Goal: Task Accomplishment & Management: Complete application form

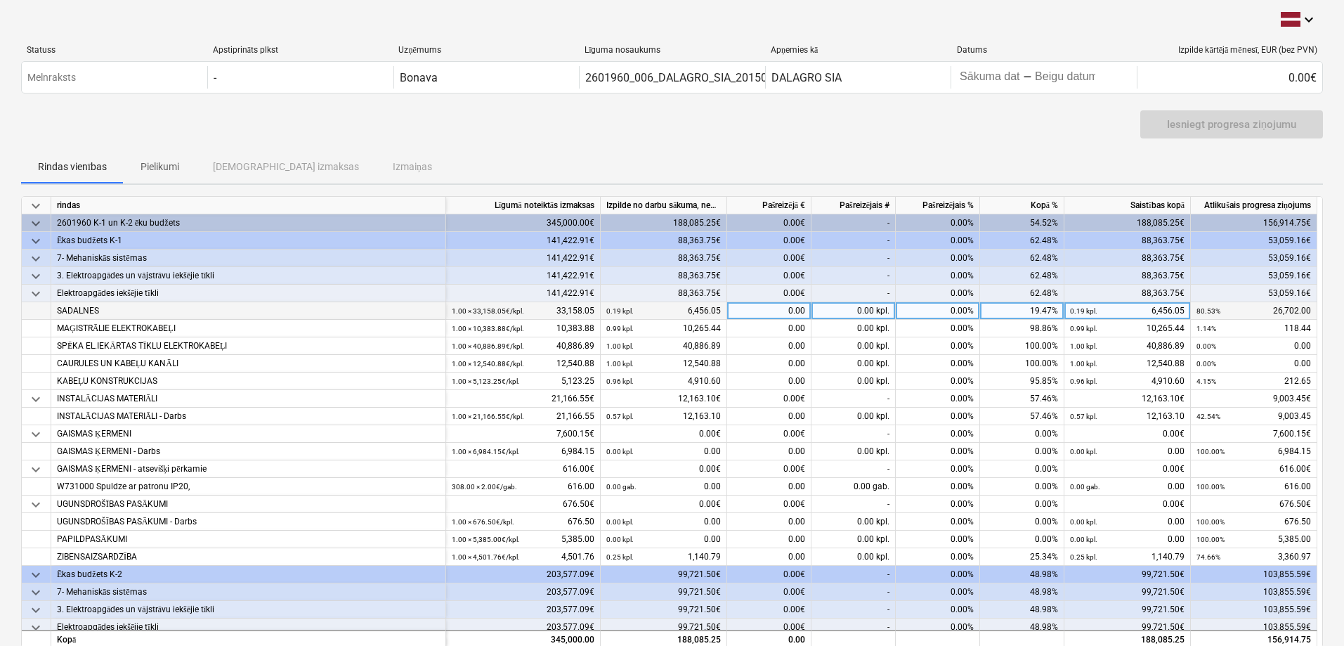
click at [704, 310] on div "0.19 kpl. 6,456.05" at bounding box center [663, 311] width 115 height 18
click at [766, 315] on div "0.00" at bounding box center [769, 311] width 84 height 18
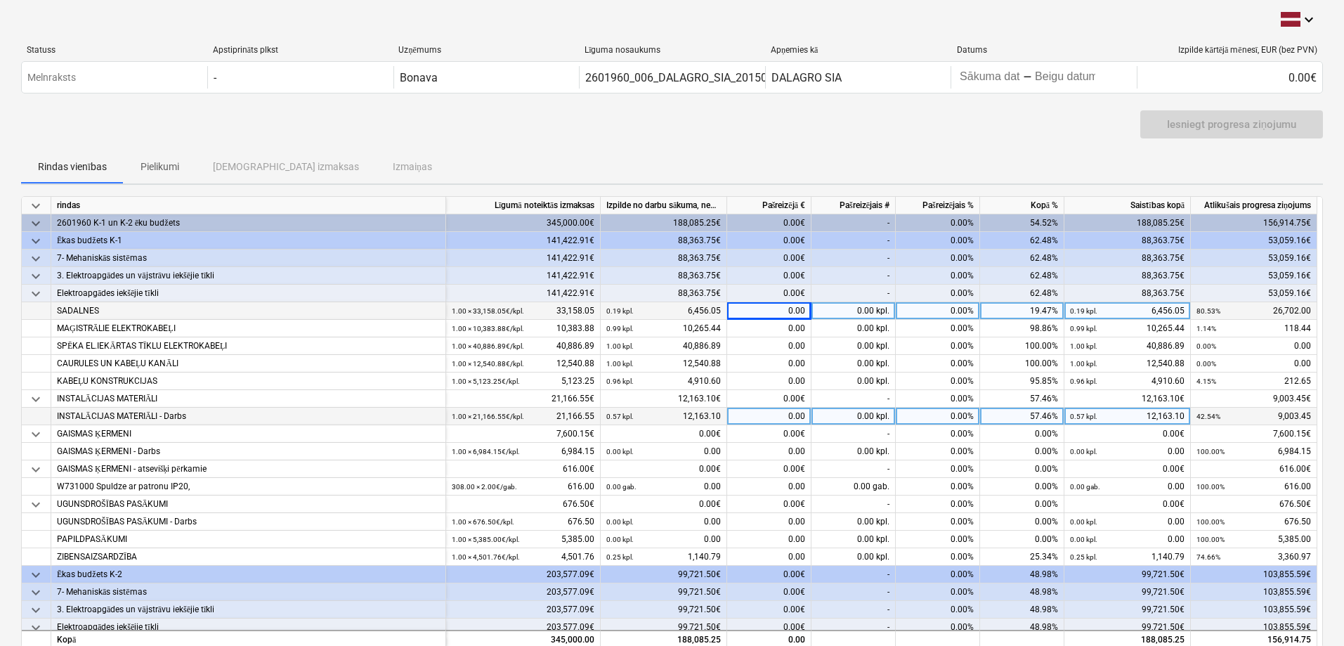
click at [716, 418] on div "0.57 kpl. 12,163.10" at bounding box center [663, 417] width 115 height 18
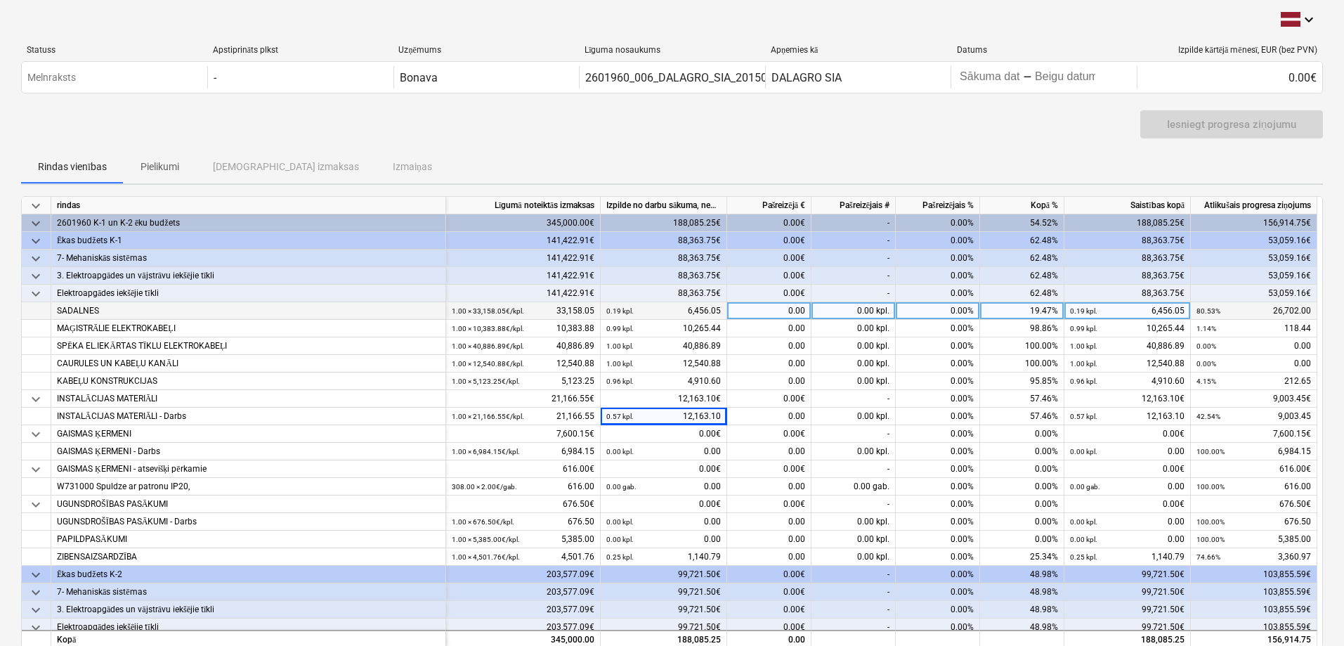
click at [782, 308] on div "0.00" at bounding box center [769, 311] width 84 height 18
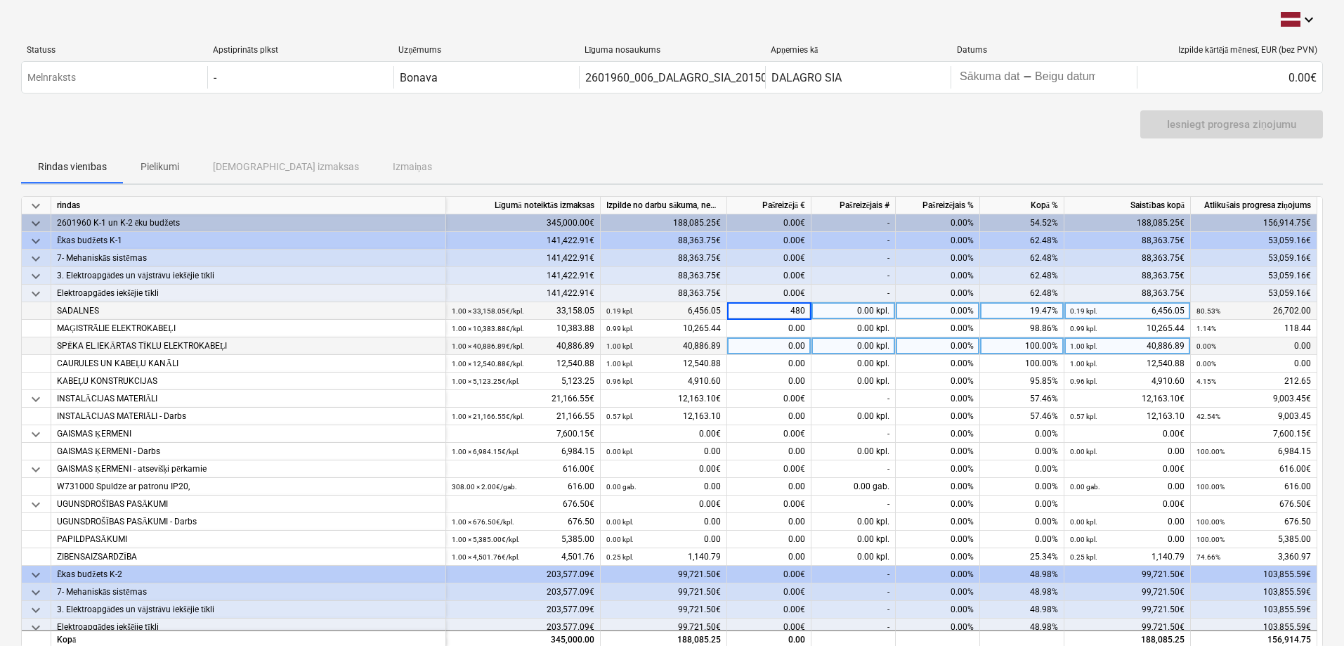
type input "4800"
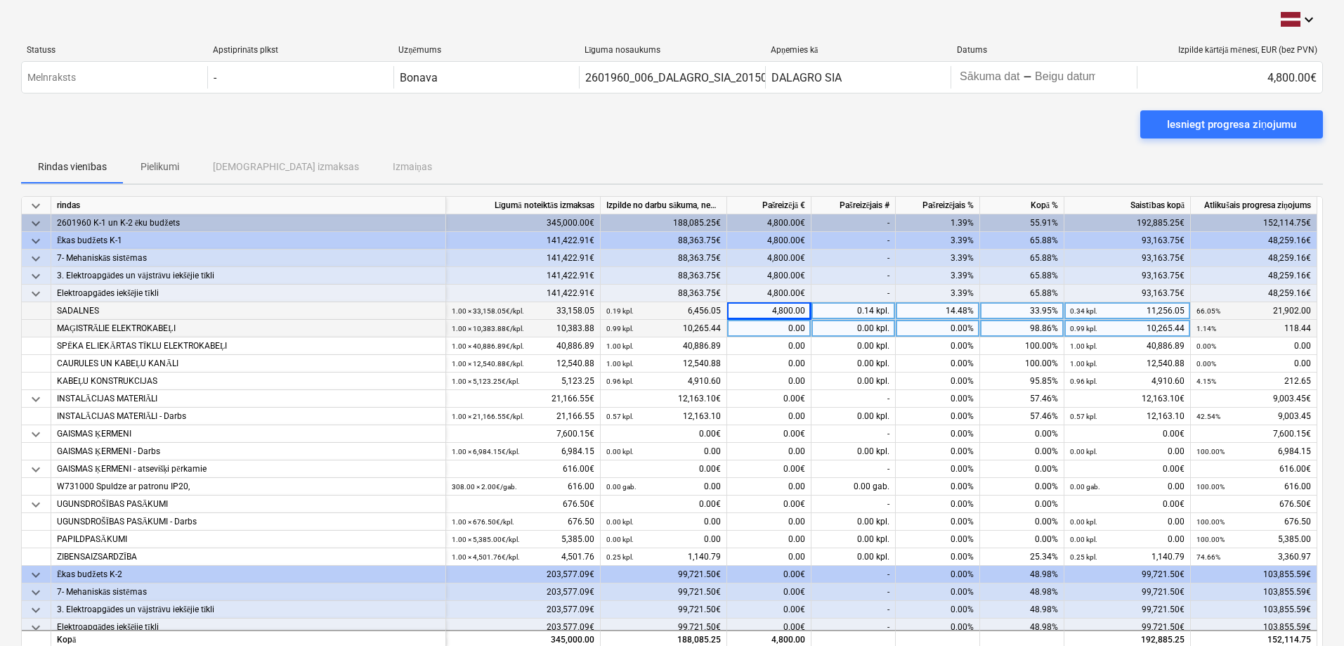
click at [751, 330] on div "0.00" at bounding box center [769, 329] width 84 height 18
type input "118.44"
click at [785, 393] on div "0.00€" at bounding box center [769, 399] width 84 height 18
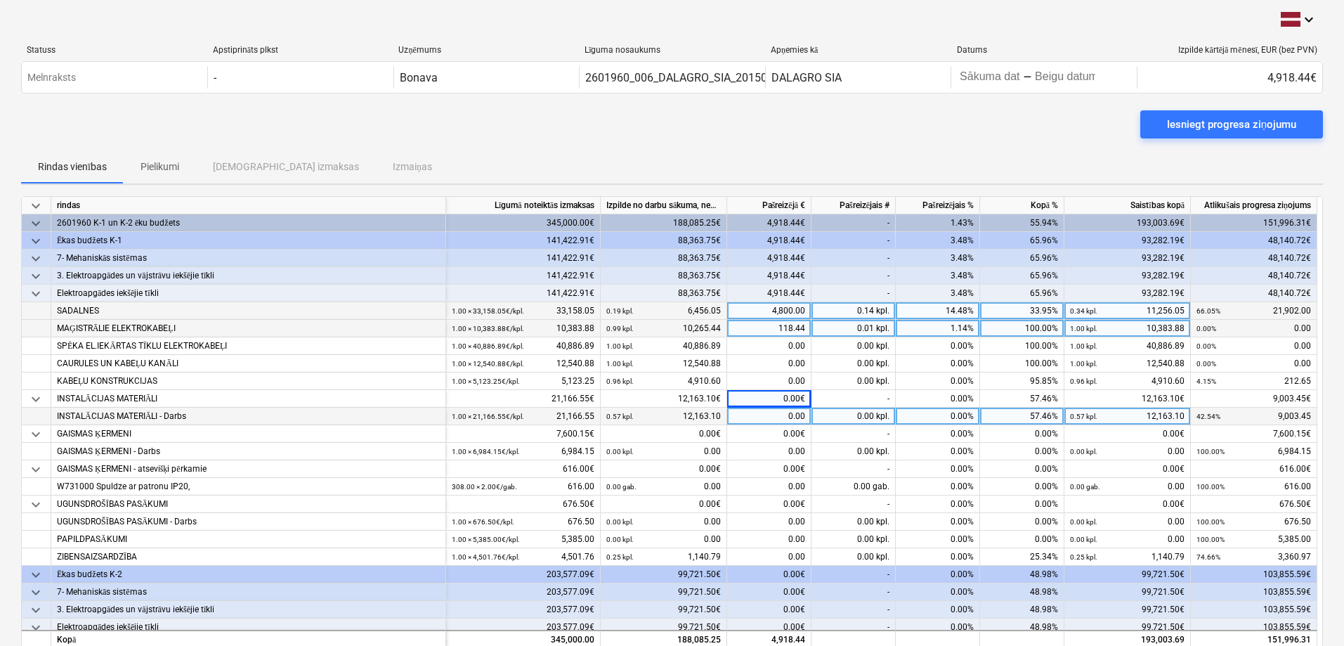
click at [757, 413] on div "0.00" at bounding box center [769, 417] width 84 height 18
click at [774, 391] on div "0.00€" at bounding box center [769, 399] width 84 height 18
click at [781, 419] on div "0.00" at bounding box center [769, 417] width 84 height 18
click at [762, 409] on div "0.00" at bounding box center [769, 417] width 84 height 18
type input "1866.8"
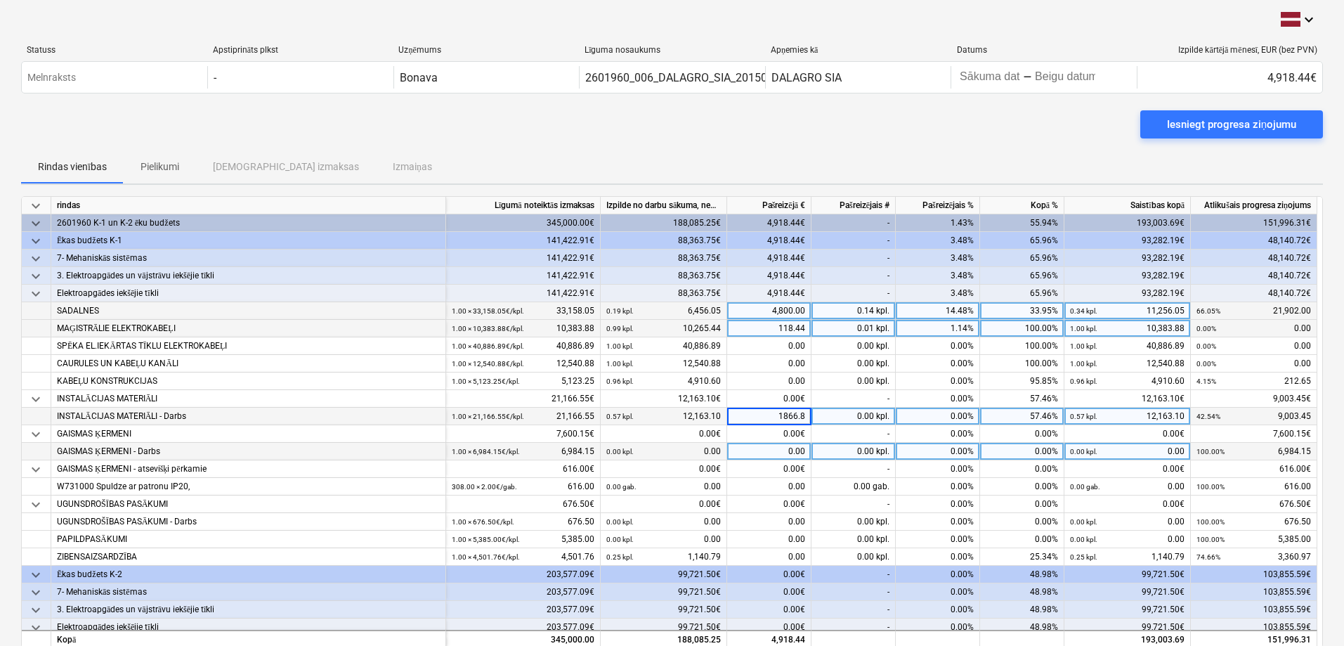
click at [762, 455] on div "0.00" at bounding box center [769, 452] width 84 height 18
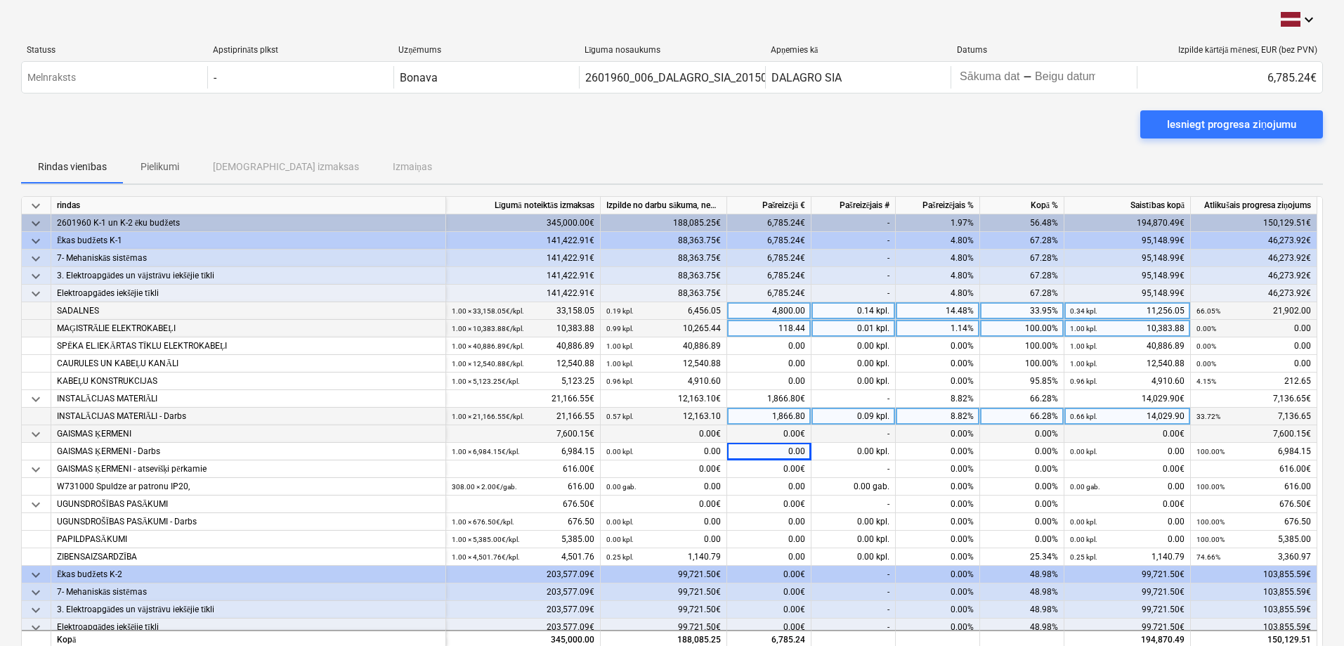
click at [788, 428] on div "0.00€" at bounding box center [769, 434] width 84 height 18
click at [789, 416] on div "1,866.80" at bounding box center [769, 417] width 84 height 18
click at [793, 433] on div "0.00€" at bounding box center [769, 434] width 84 height 18
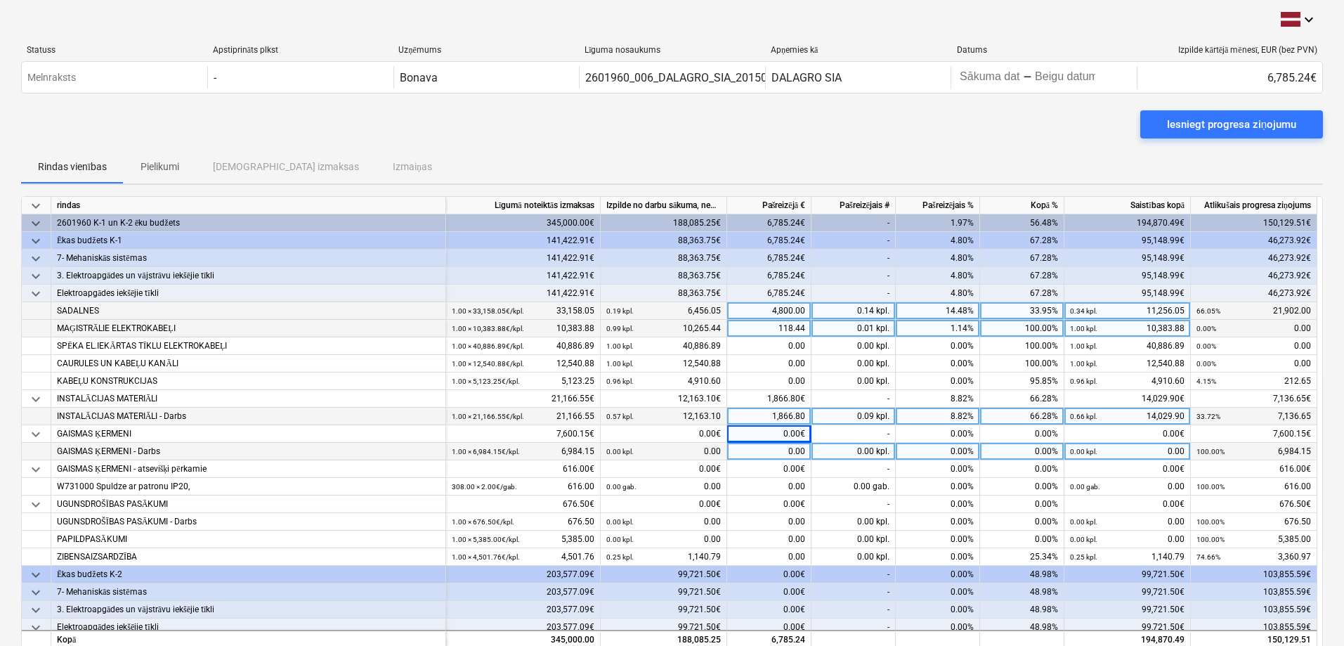
click at [782, 445] on div "0.00" at bounding box center [769, 452] width 84 height 18
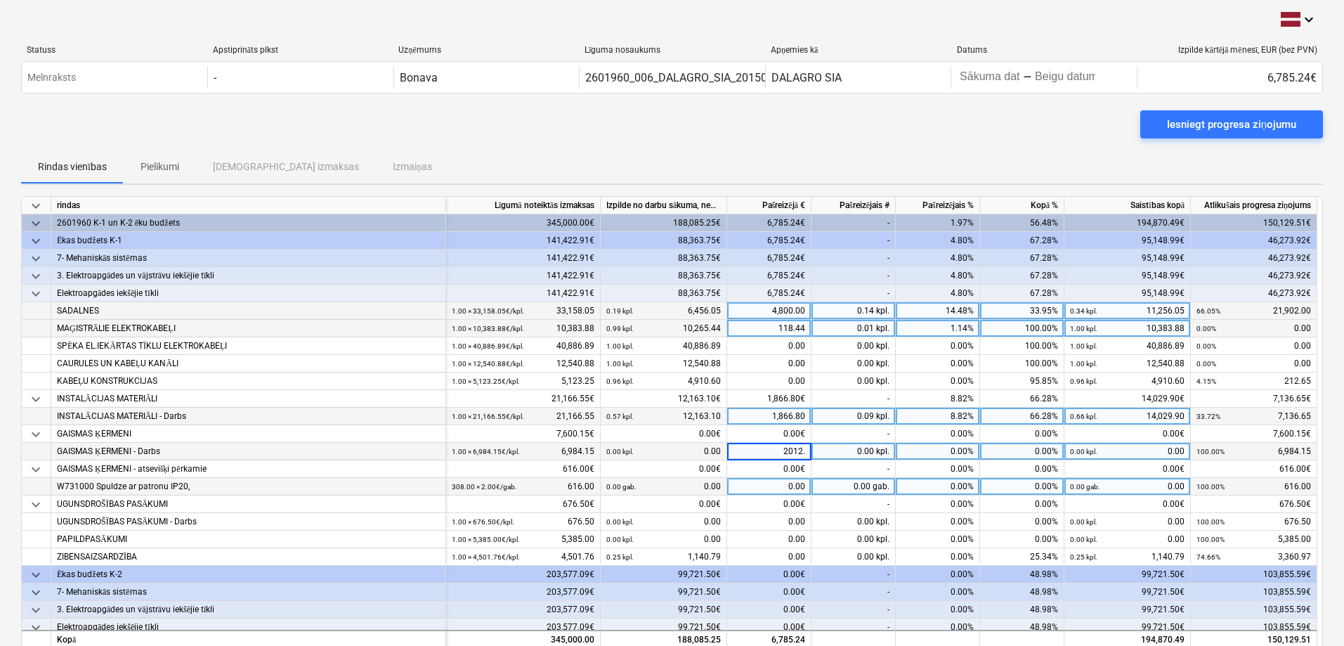
type input "2012.5"
click at [743, 495] on div "0.00€" at bounding box center [769, 504] width 84 height 18
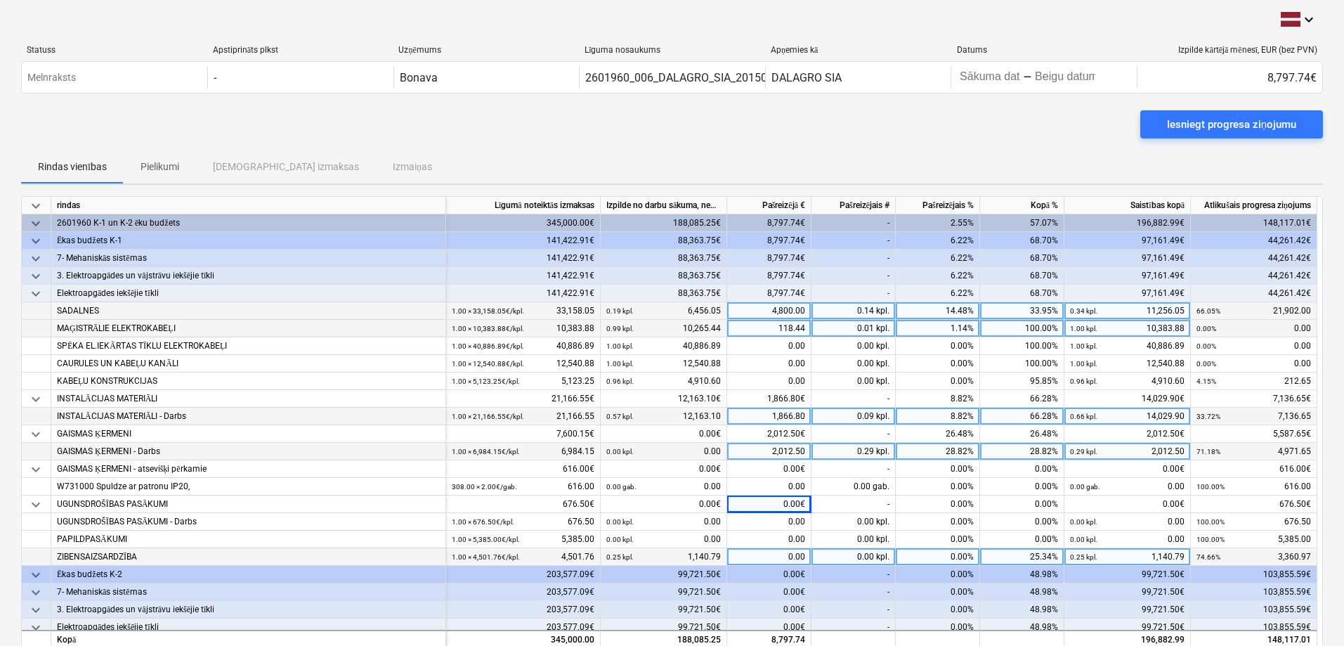
click at [790, 552] on div "0.00" at bounding box center [769, 557] width 84 height 18
click at [754, 552] on div "0.00" at bounding box center [769, 557] width 84 height 18
type input "986.36"
click at [788, 586] on div "0.00€" at bounding box center [769, 592] width 84 height 18
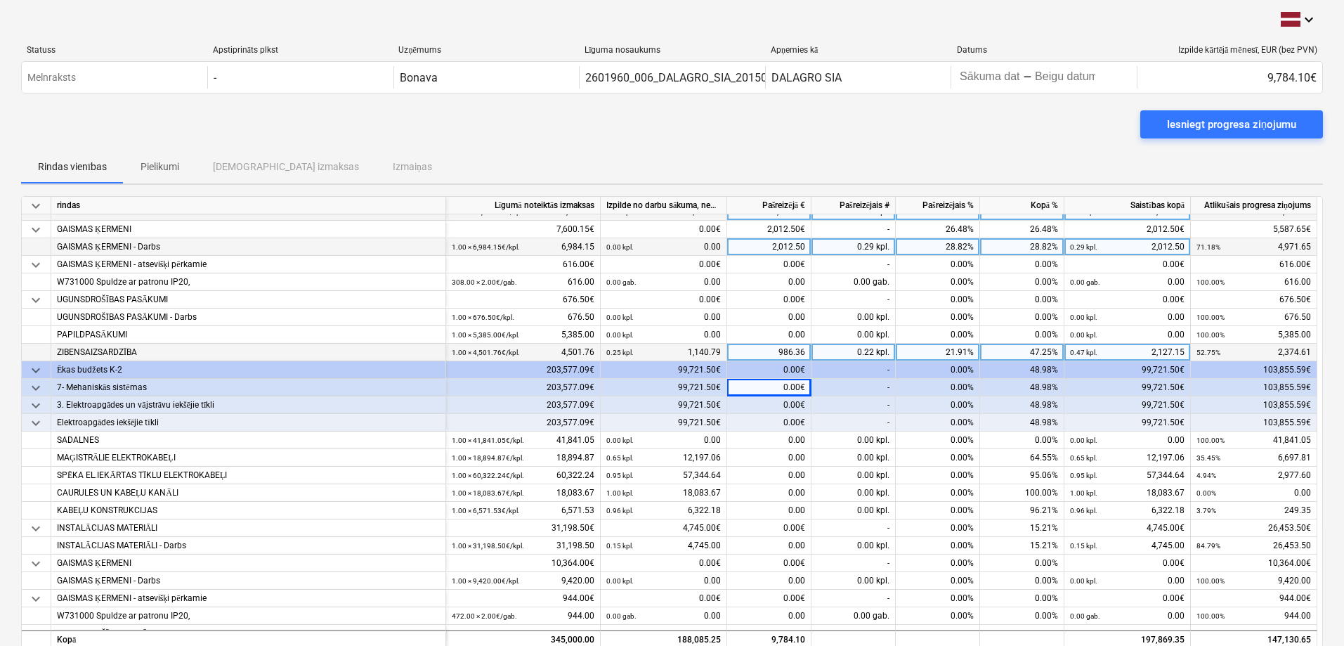
scroll to position [234, 0]
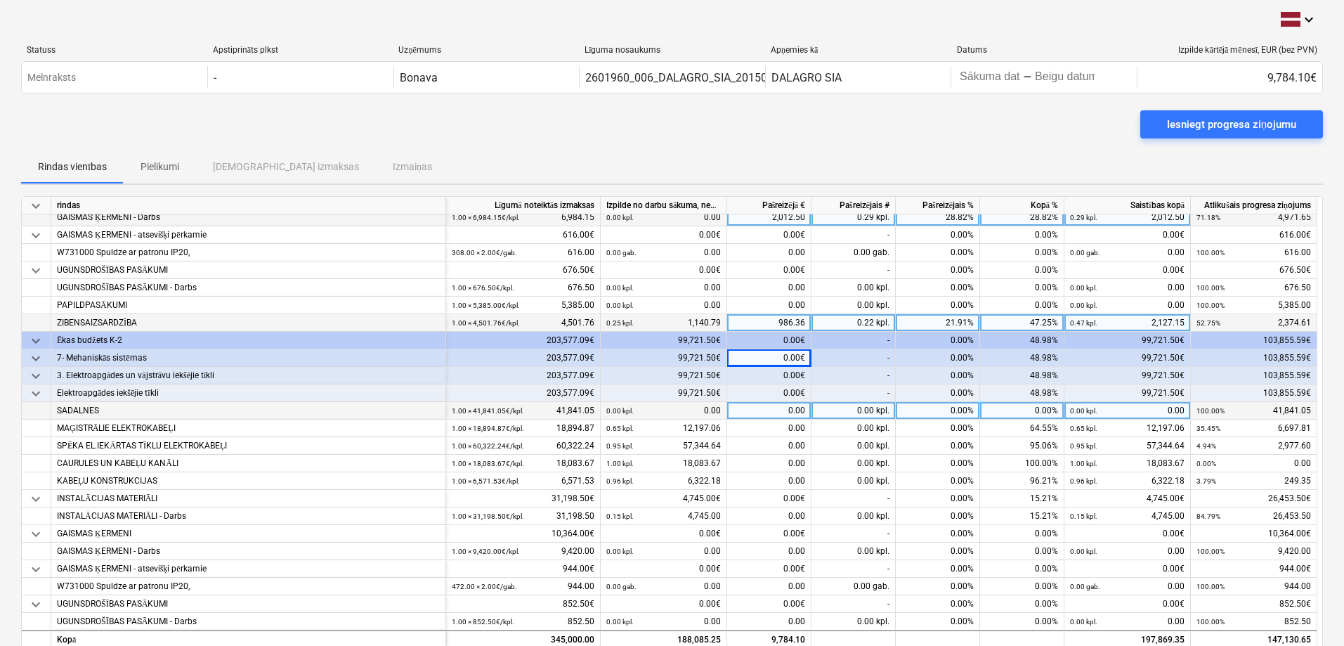
click at [791, 410] on div "0.00" at bounding box center [769, 411] width 84 height 18
type input "2"
type input "4320"
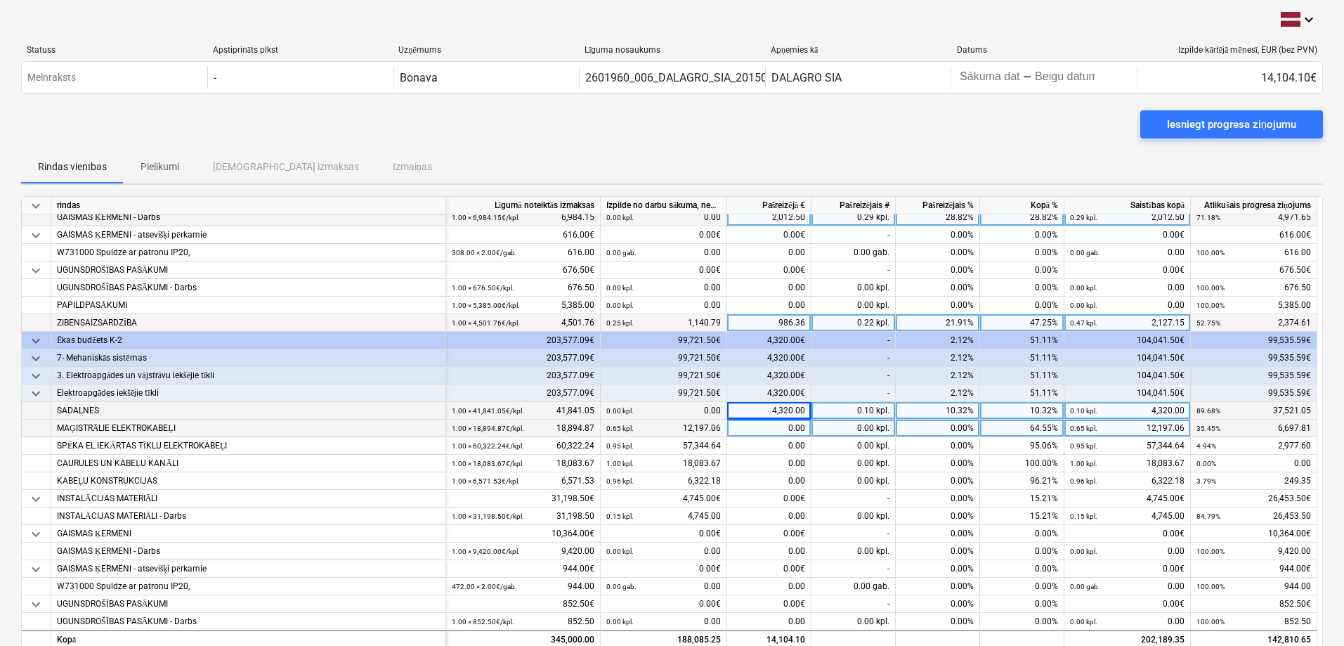
click at [740, 426] on div "0.00" at bounding box center [769, 428] width 84 height 18
click at [772, 429] on div "0.00" at bounding box center [769, 428] width 84 height 18
type input "2661.45"
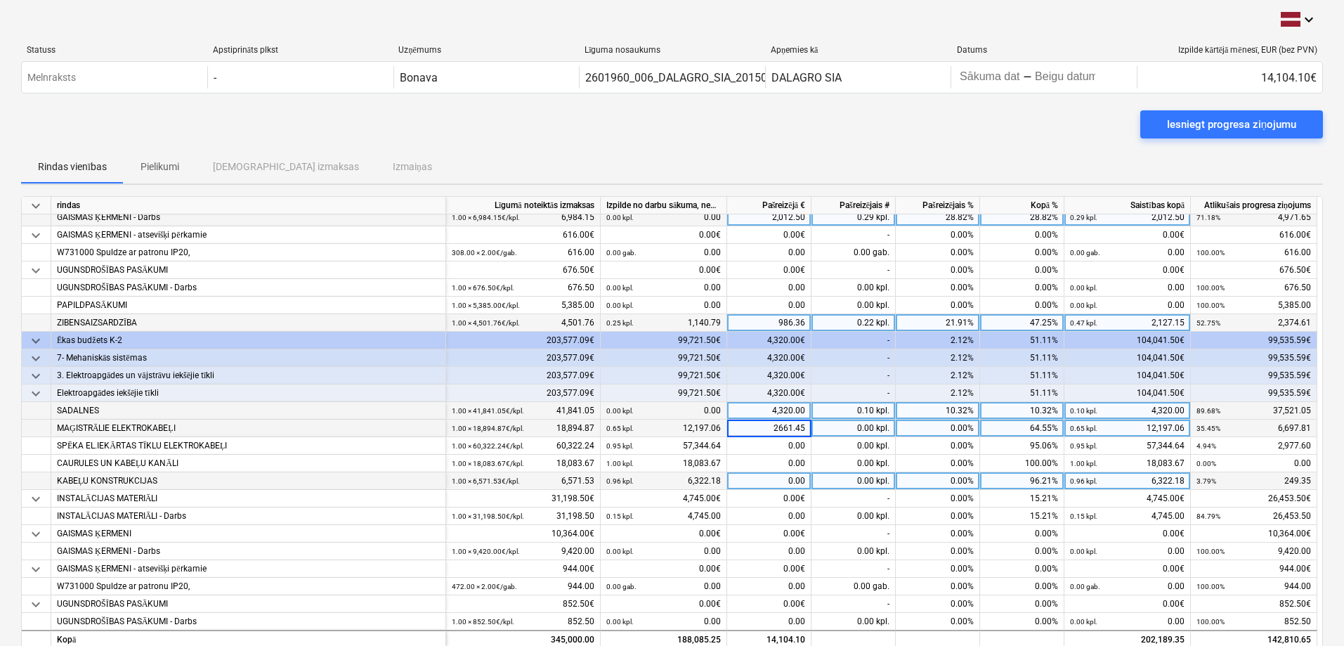
click at [769, 486] on div "0.00" at bounding box center [769, 481] width 84 height 18
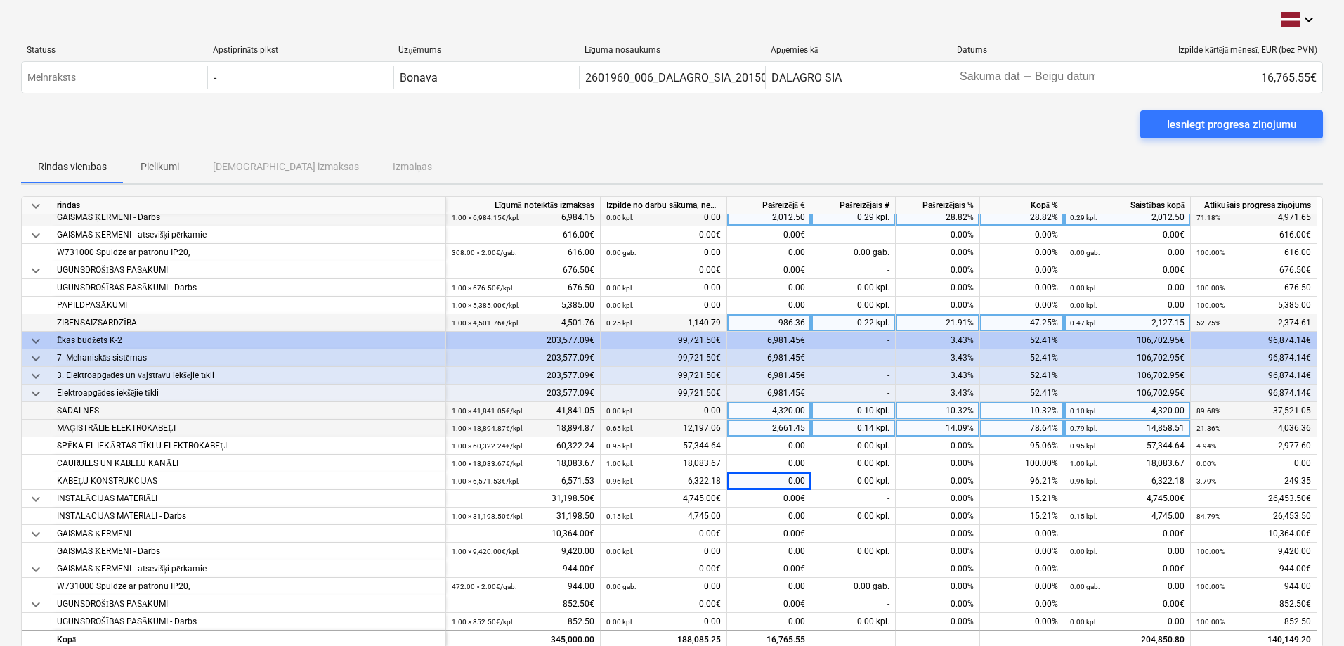
click at [774, 424] on div "2,661.45" at bounding box center [769, 428] width 84 height 18
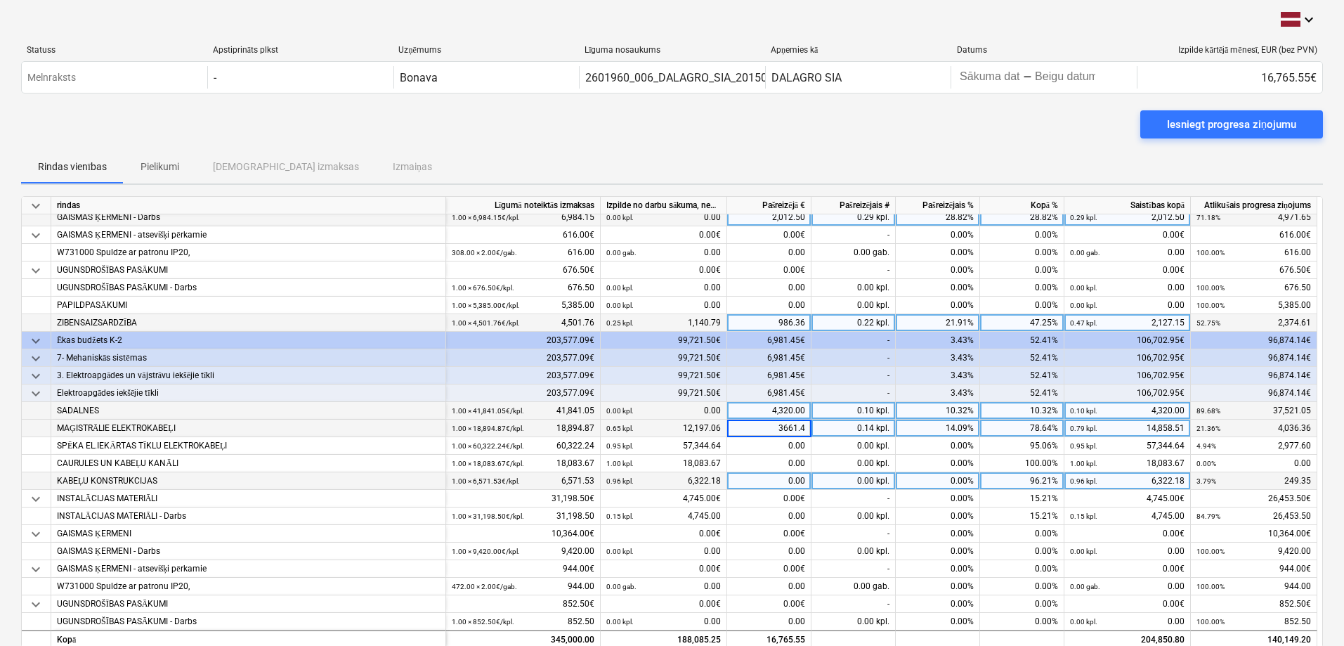
type input "3661.45"
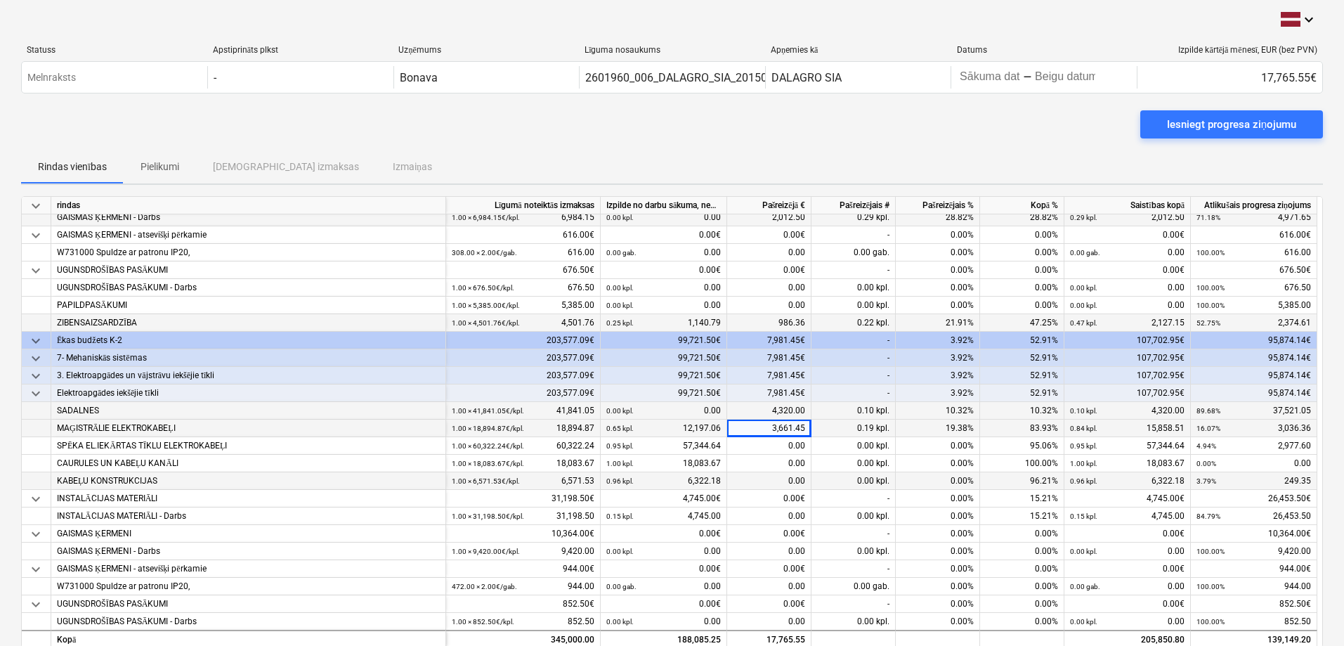
click at [780, 481] on div "0.00" at bounding box center [769, 481] width 84 height 18
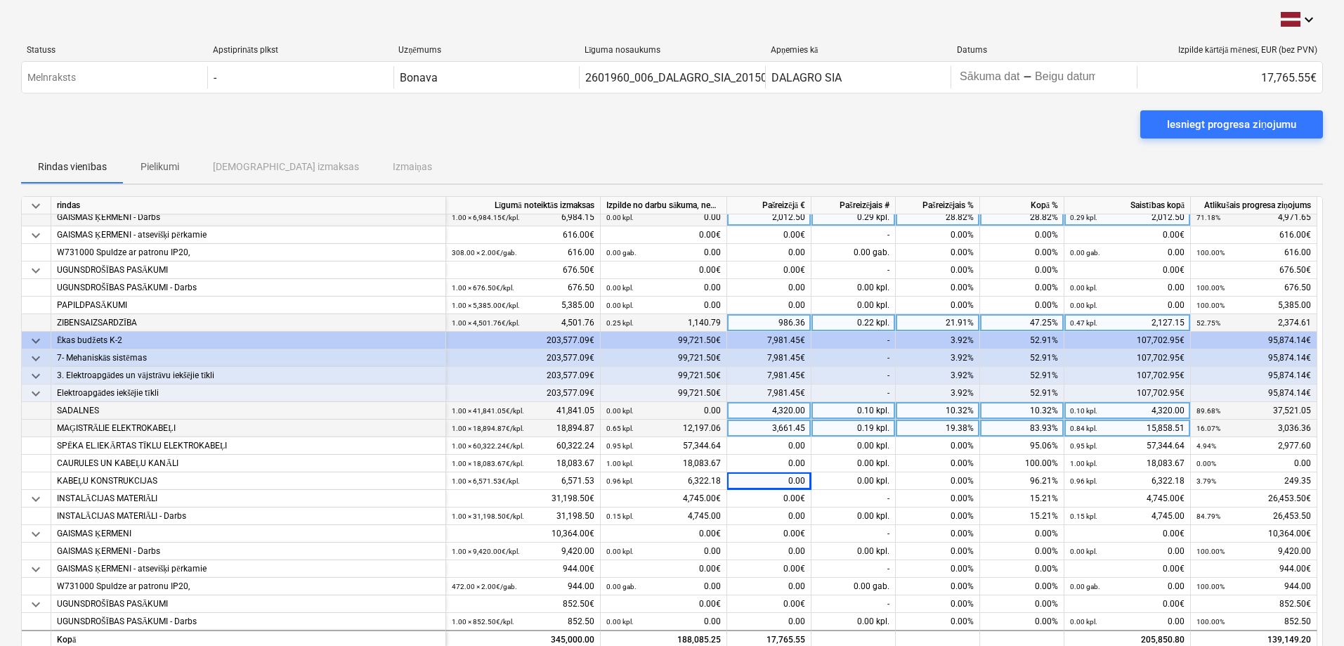
click at [761, 426] on div "3,661.45" at bounding box center [769, 428] width 84 height 18
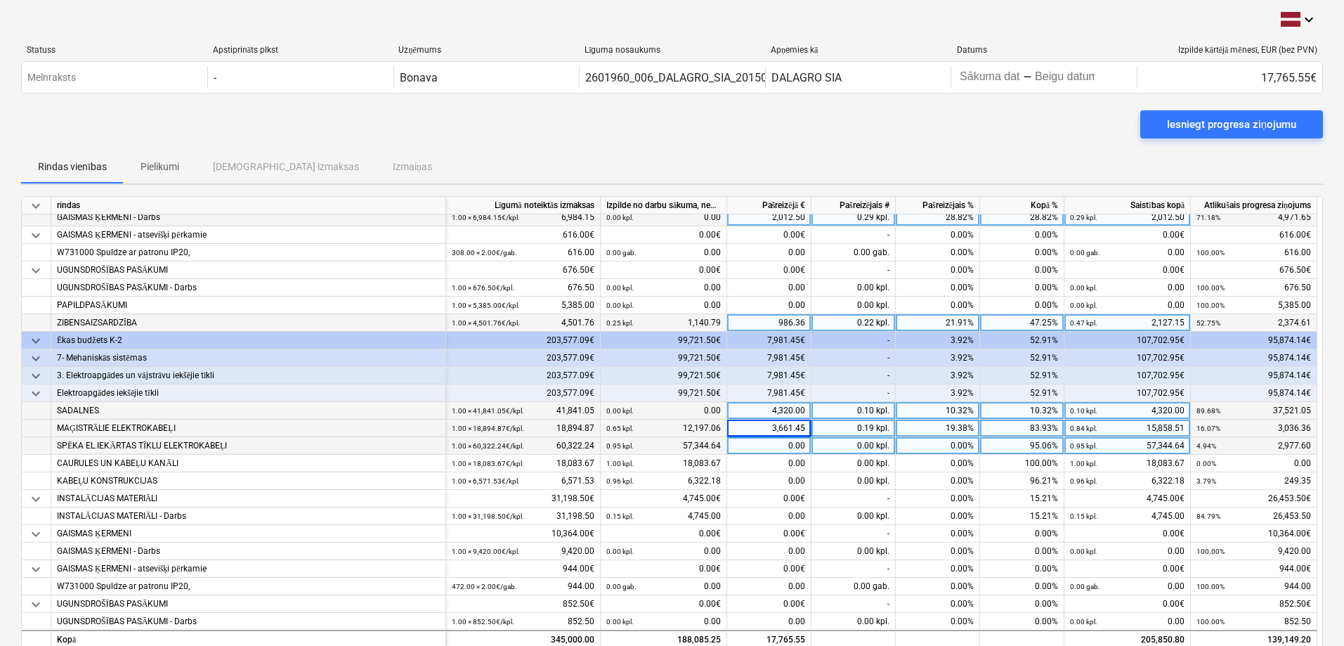
click at [760, 447] on div "0.00" at bounding box center [769, 446] width 84 height 18
click at [765, 443] on div "0.00" at bounding box center [769, 446] width 84 height 18
type input "105"
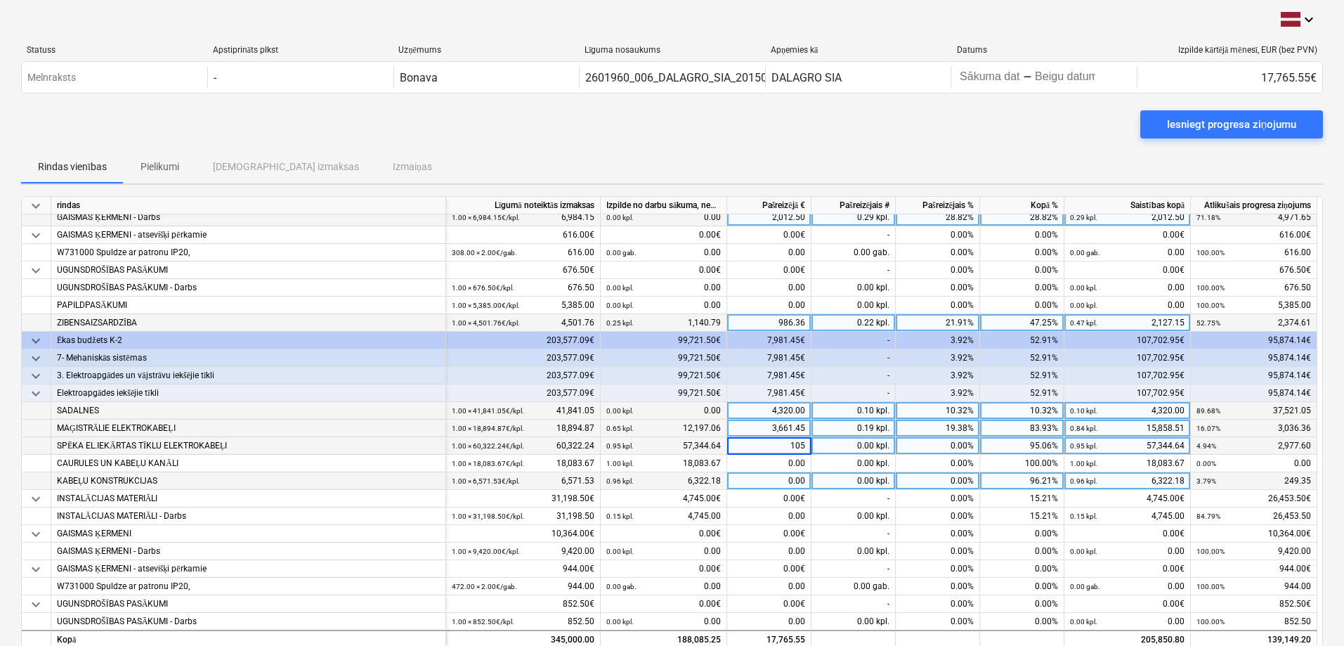
click at [762, 478] on div "0.00" at bounding box center [769, 481] width 84 height 18
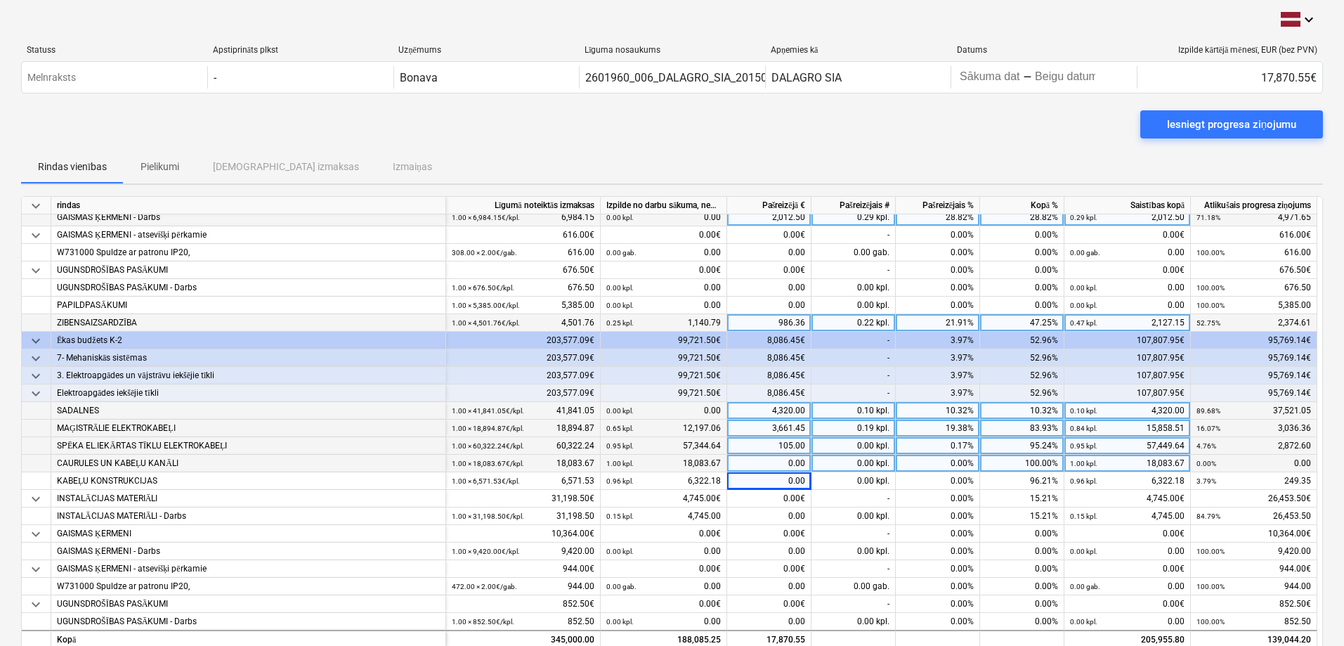
click at [770, 457] on div "0.00" at bounding box center [769, 464] width 84 height 18
click at [772, 470] on div "0.00" at bounding box center [769, 464] width 84 height 18
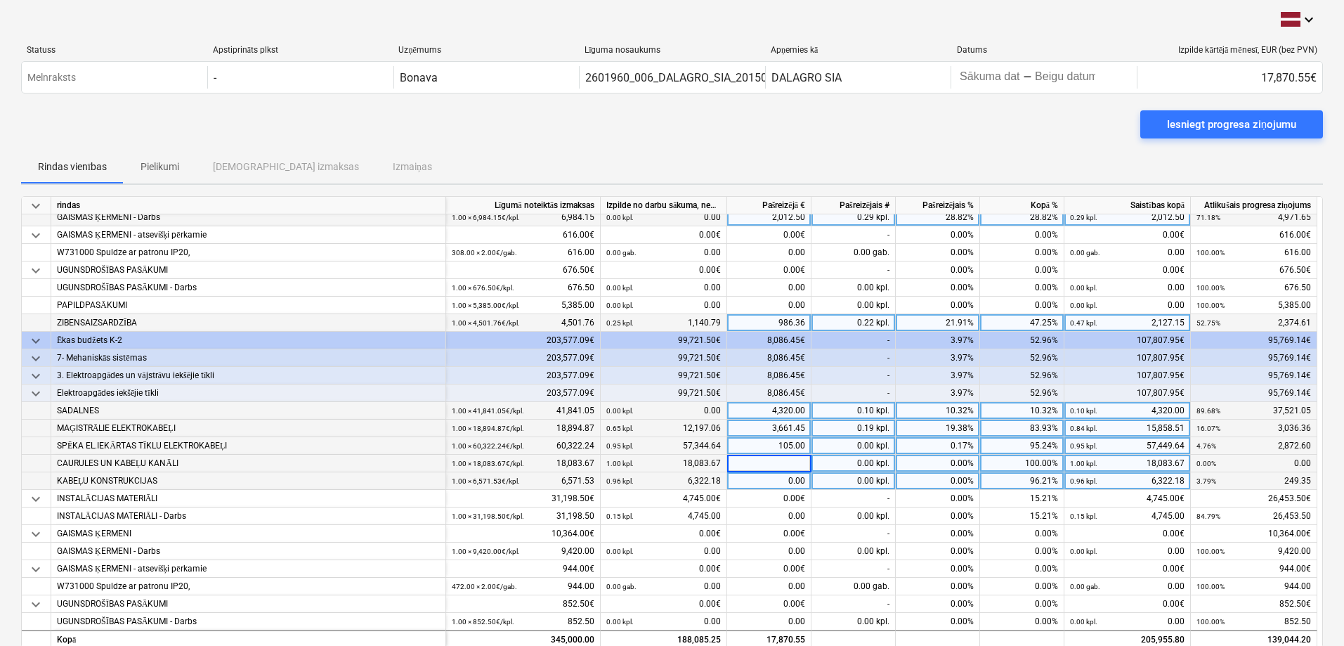
click at [772, 483] on div "0.00" at bounding box center [769, 481] width 84 height 18
click at [797, 482] on div "0.00" at bounding box center [769, 481] width 84 height 18
type input "40"
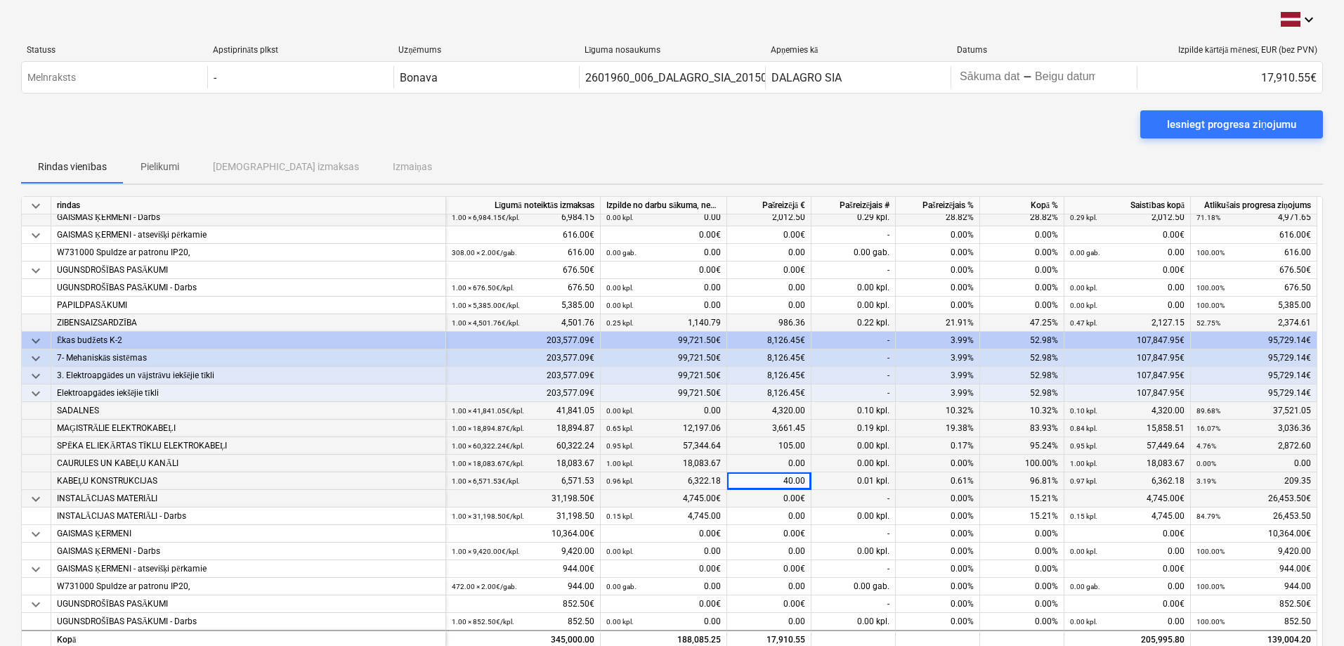
click at [802, 502] on div "0.00€" at bounding box center [769, 499] width 84 height 18
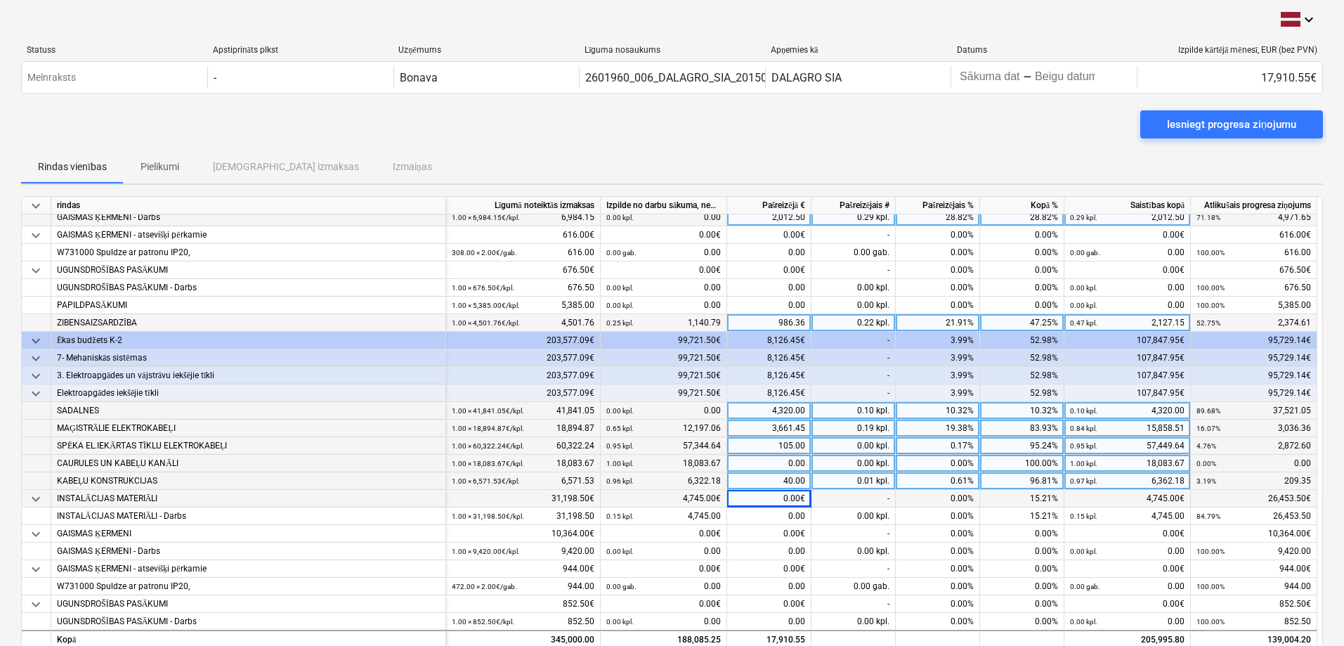
click at [778, 499] on div "0.00€" at bounding box center [769, 499] width 84 height 18
click at [785, 495] on div "0.00€" at bounding box center [769, 499] width 84 height 18
click at [804, 496] on div "0.00€" at bounding box center [769, 499] width 84 height 18
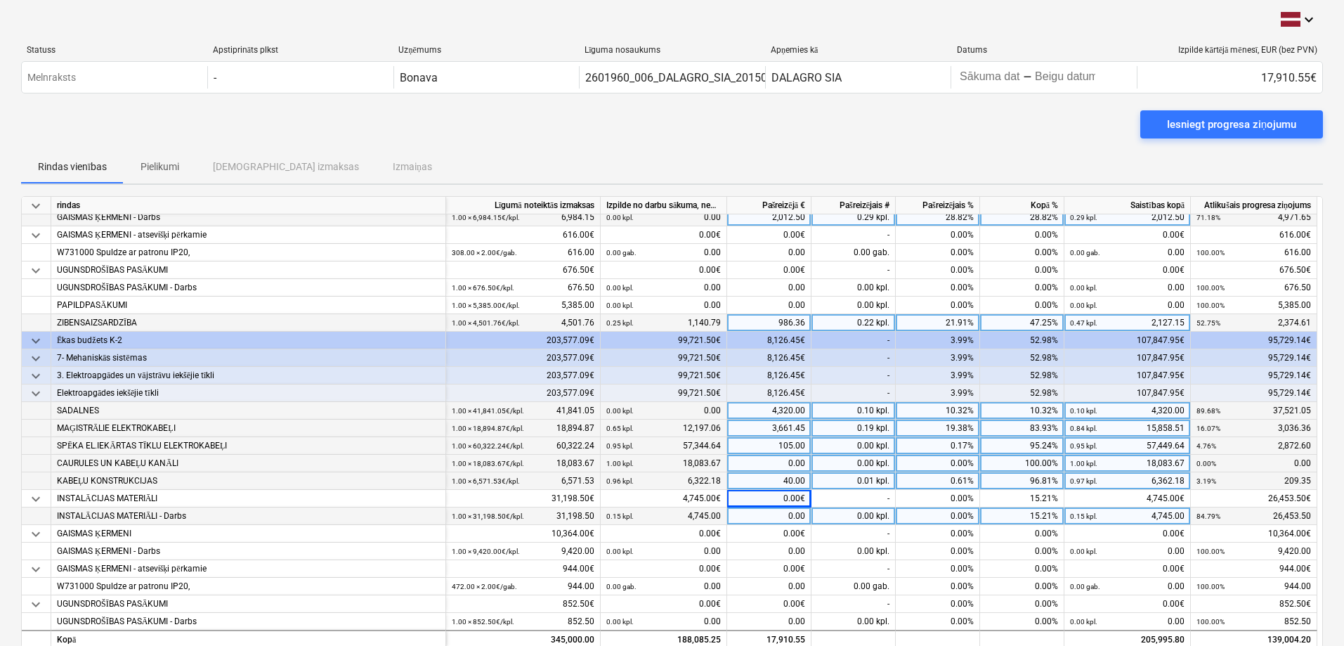
click at [759, 515] on div "0.00" at bounding box center [769, 516] width 84 height 18
type input "803"
click at [783, 531] on div "0.00€" at bounding box center [769, 534] width 84 height 18
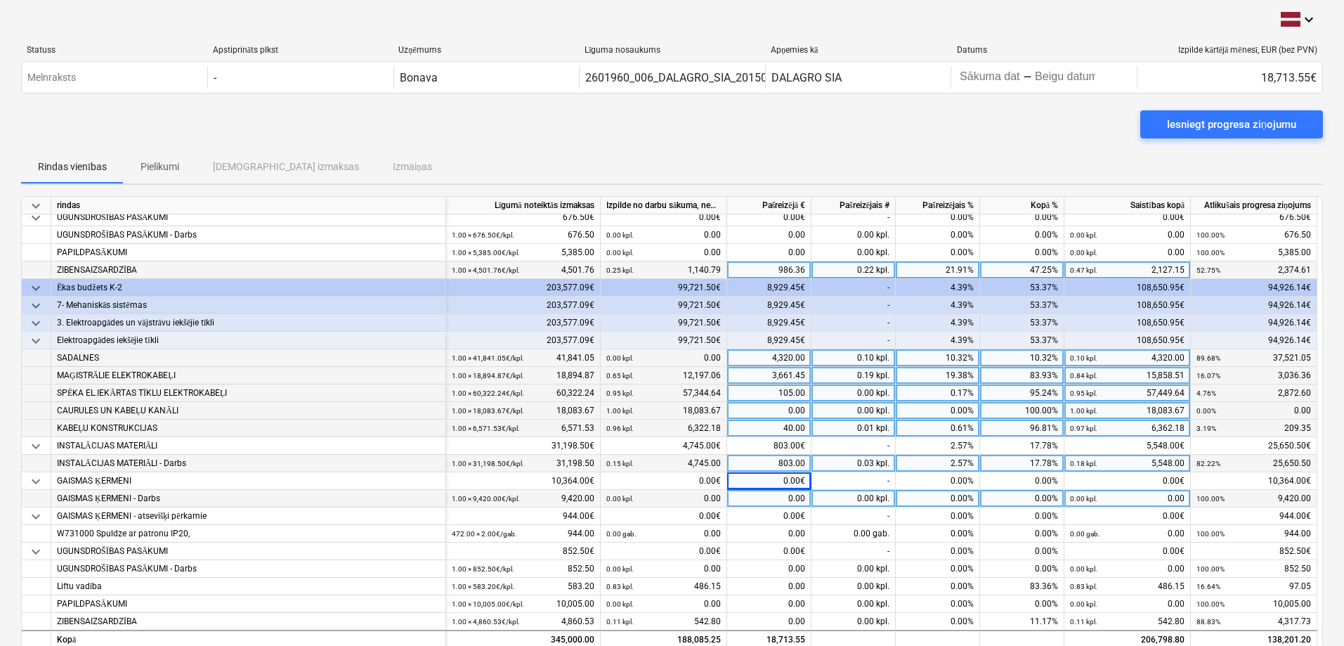
scroll to position [287, 0]
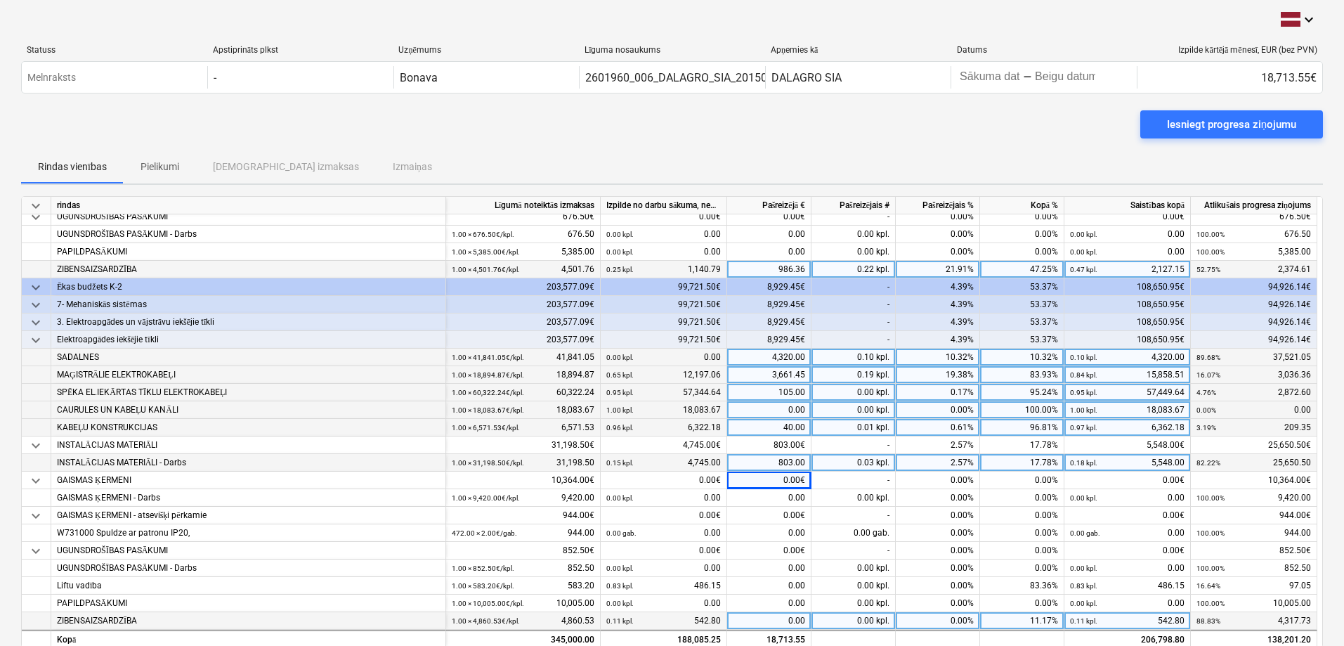
click at [791, 613] on div "0.00" at bounding box center [769, 621] width 84 height 18
click at [781, 623] on div "0.00" at bounding box center [769, 621] width 84 height 18
type input "1330.13"
click at [1038, 546] on div "0.00%" at bounding box center [1022, 551] width 84 height 18
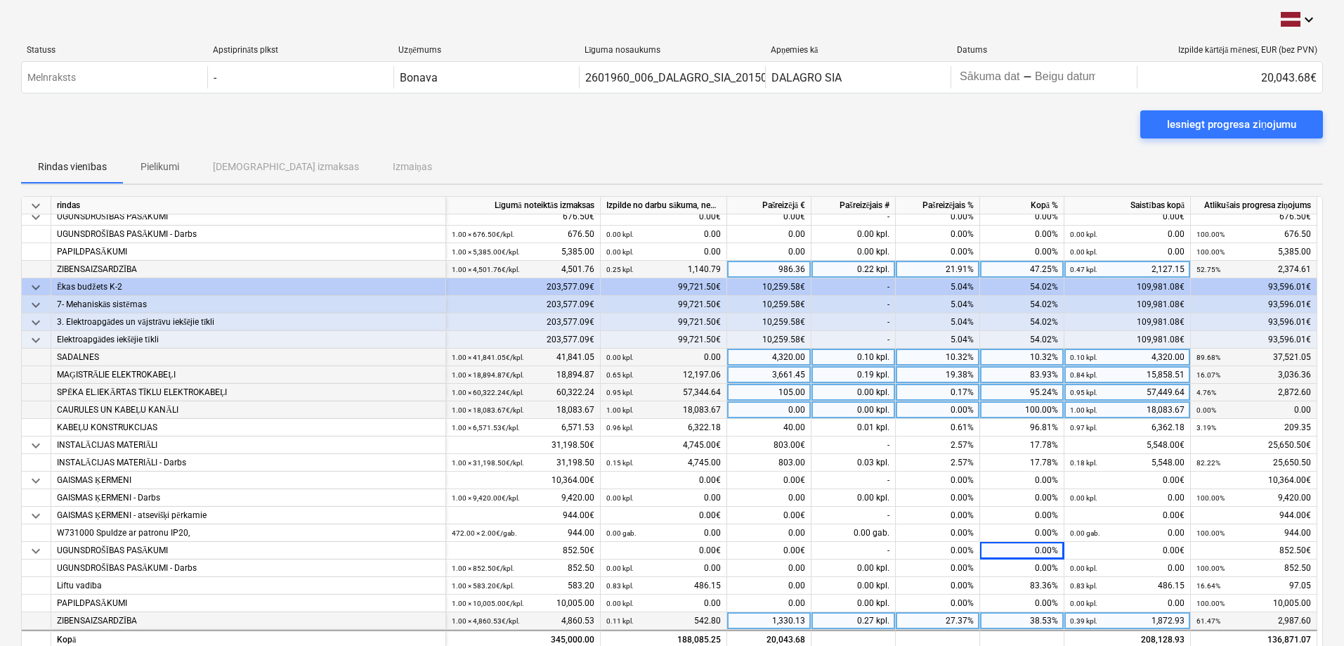
click at [794, 620] on div "1,330.13" at bounding box center [769, 621] width 84 height 18
click at [790, 617] on input "1330.13" at bounding box center [769, 620] width 84 height 17
click at [791, 622] on input "1330.13" at bounding box center [769, 620] width 84 height 17
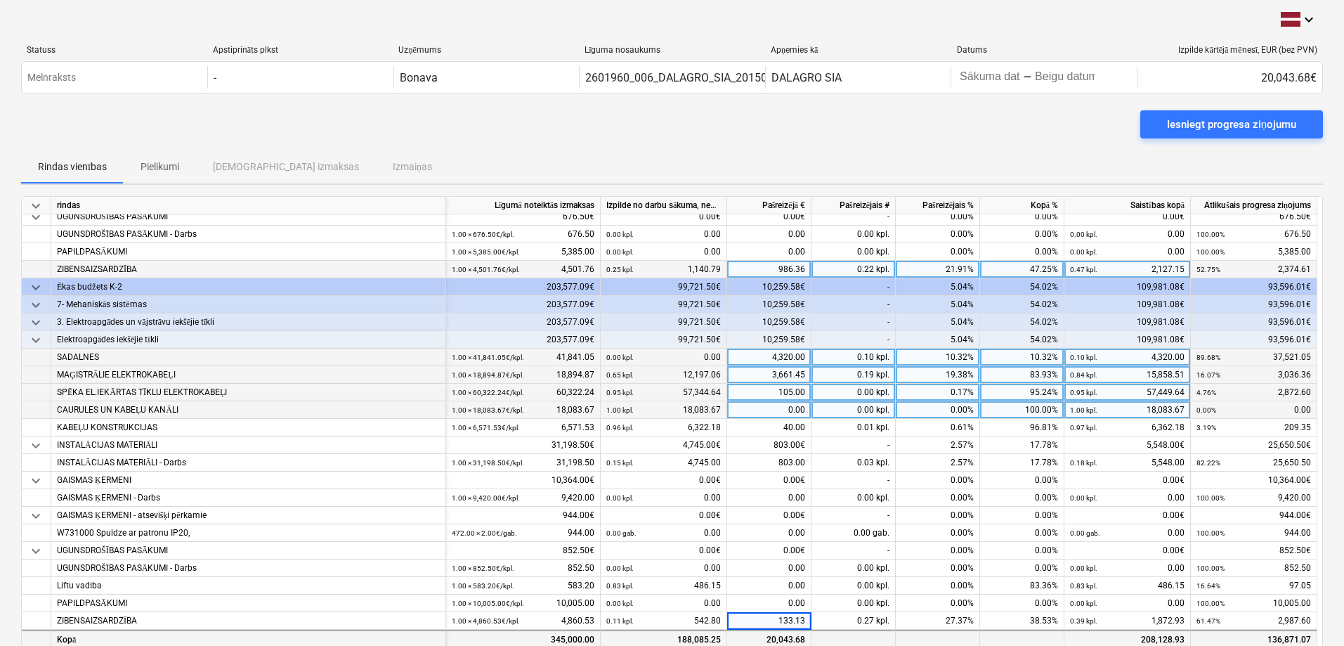
type input "1339.13"
click at [1012, 146] on div "Iesniegt progresa ziņojumu" at bounding box center [672, 129] width 1302 height 39
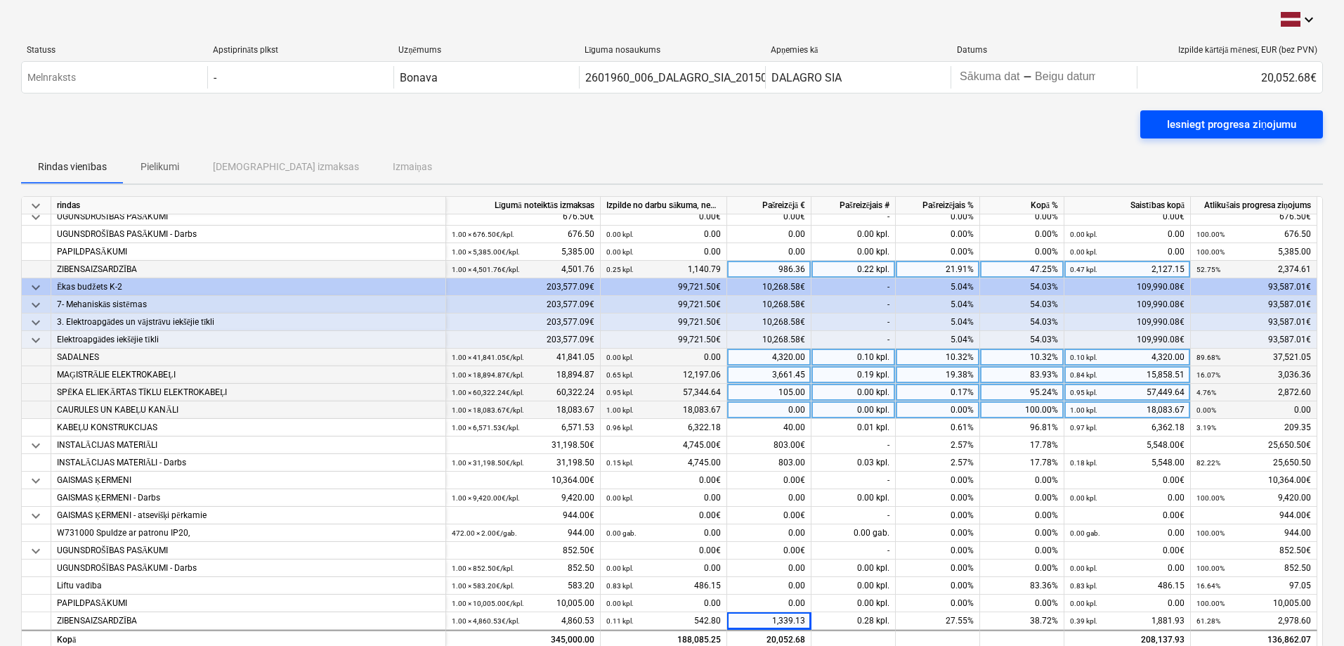
click at [1186, 131] on div "Iesniegt progresa ziņojumu" at bounding box center [1231, 124] width 129 height 18
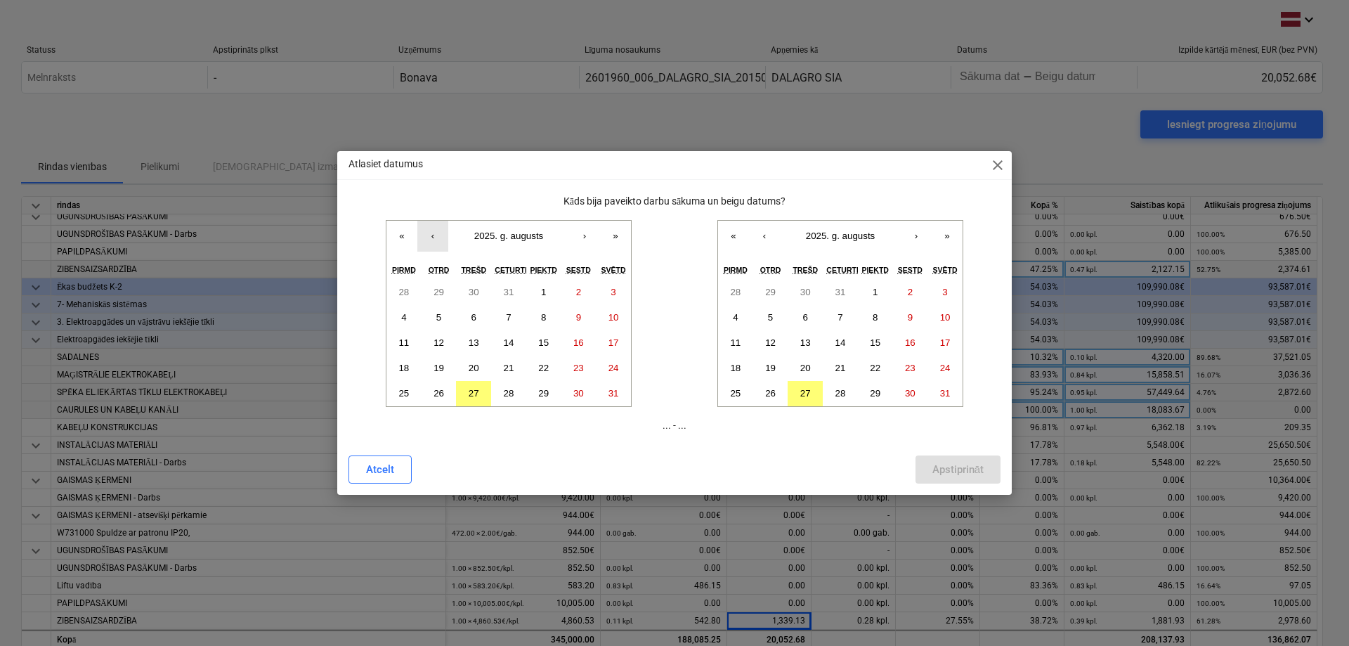
click at [424, 240] on button "‹" at bounding box center [432, 236] width 31 height 31
click at [399, 389] on abbr "28" at bounding box center [403, 393] width 11 height 11
click at [795, 391] on button "27" at bounding box center [805, 393] width 35 height 25
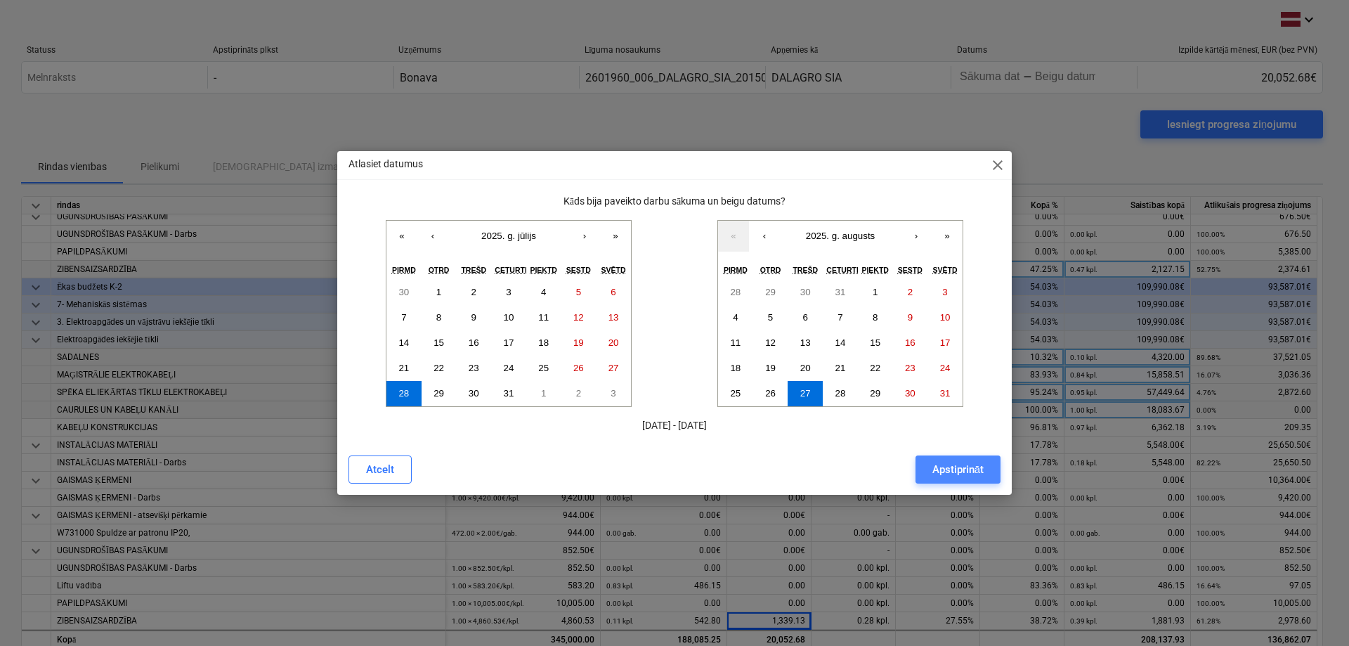
click at [963, 469] on div "Apstiprināt" at bounding box center [957, 469] width 51 height 18
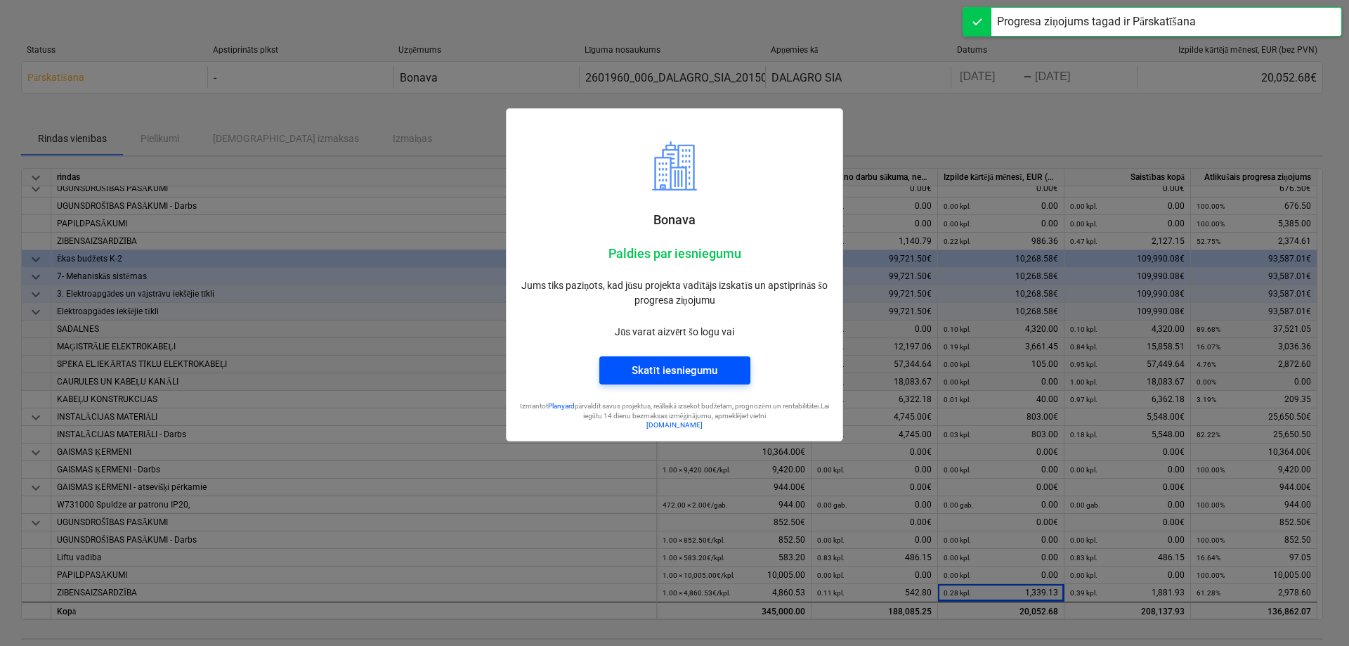
click at [679, 370] on div "Skatīt iesniegumu" at bounding box center [674, 370] width 85 height 18
